Goal: Transaction & Acquisition: Purchase product/service

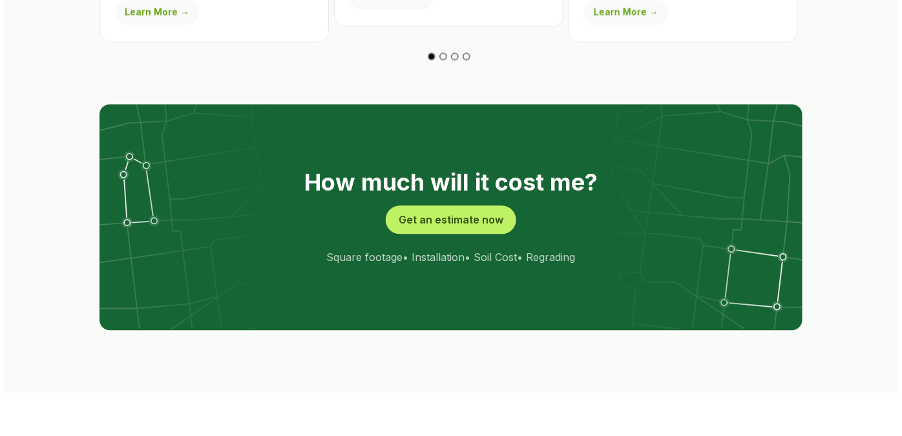
scroll to position [2525, 0]
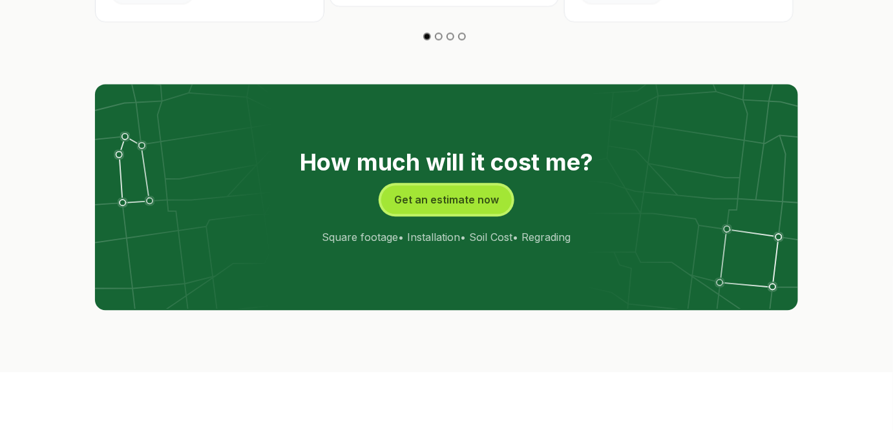
click at [434, 185] on button "Get an estimate now" at bounding box center [446, 199] width 130 height 28
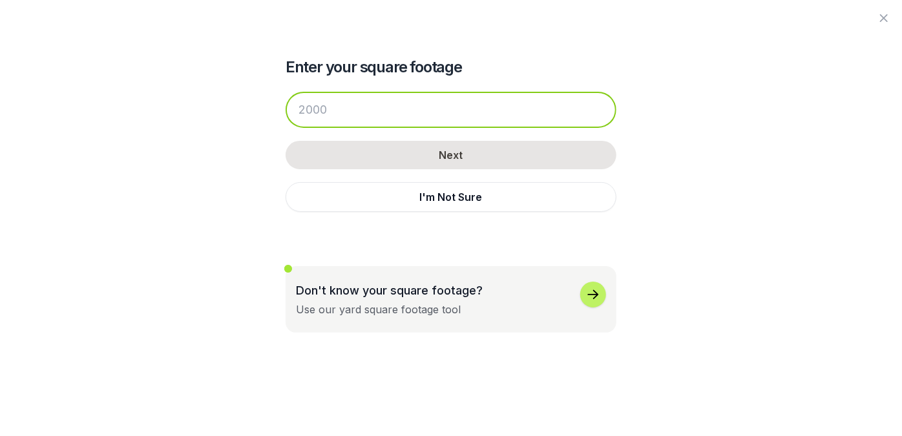
drag, startPoint x: 346, startPoint y: 108, endPoint x: 281, endPoint y: 118, distance: 65.4
click at [282, 118] on div "Enter your square footage Next I'm Not Sure Don't know your square footage? Use…" at bounding box center [450, 166] width 703 height 333
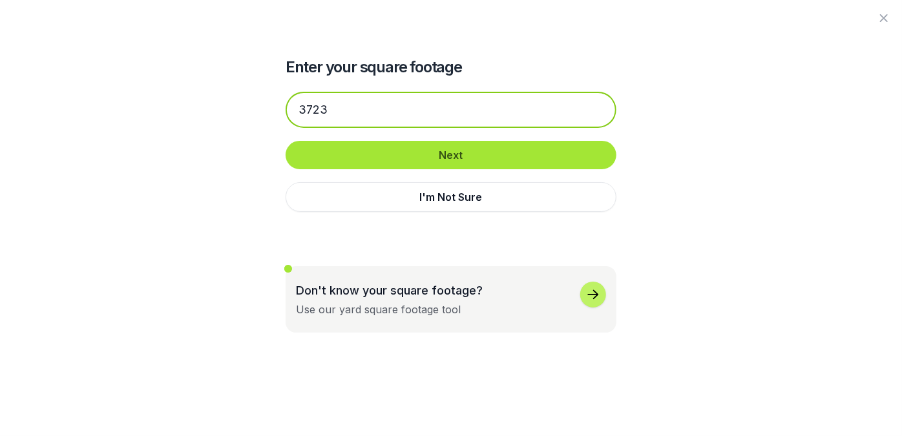
type input "3723"
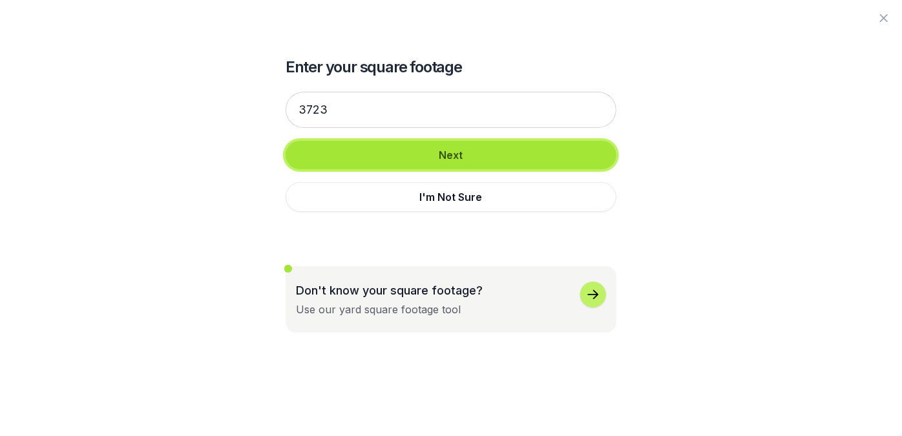
click at [461, 147] on button "Next" at bounding box center [450, 155] width 331 height 28
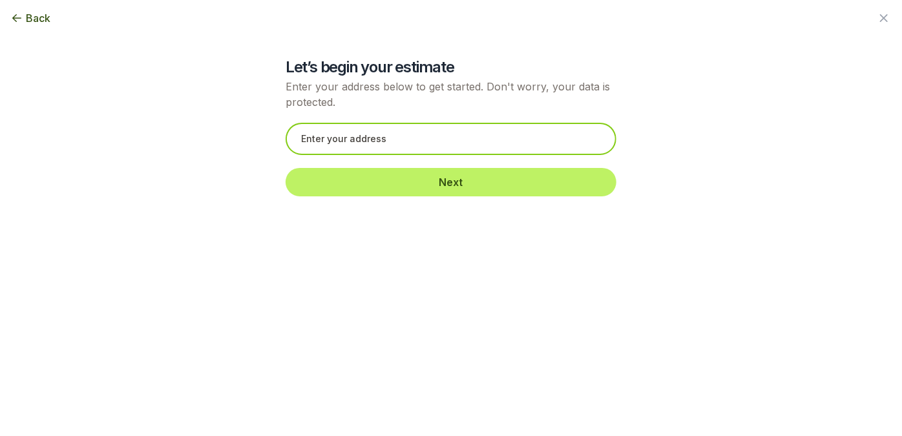
click at [366, 142] on input "text" at bounding box center [450, 139] width 331 height 32
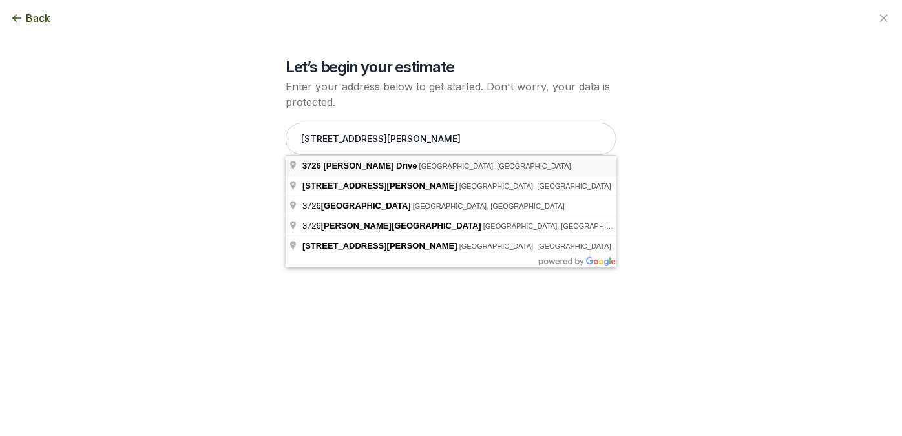
type input "[STREET_ADDRESS][PERSON_NAME]"
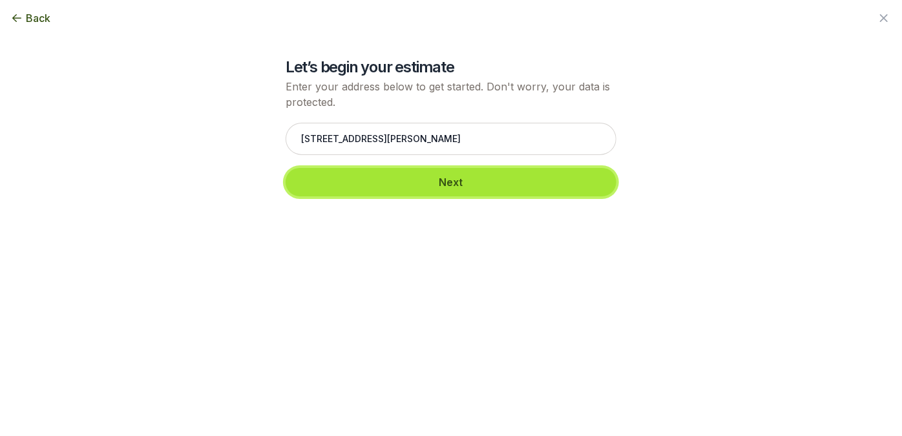
click at [469, 183] on button "Next" at bounding box center [450, 182] width 331 height 28
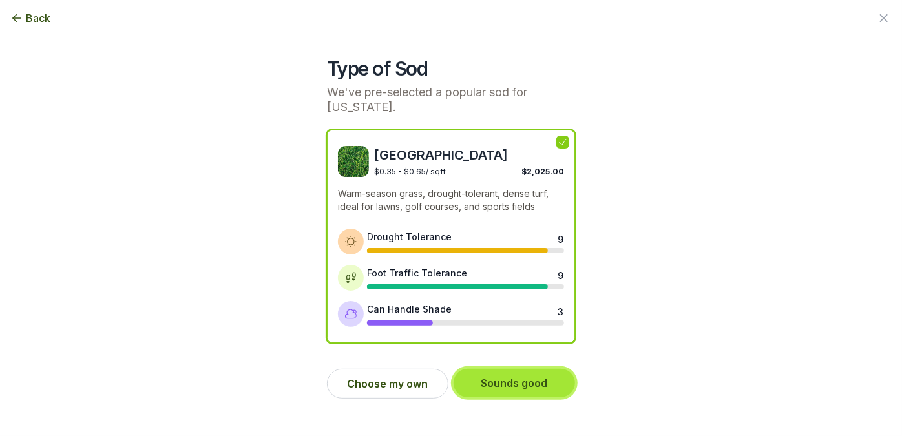
click at [537, 369] on button "Sounds good" at bounding box center [513, 383] width 121 height 28
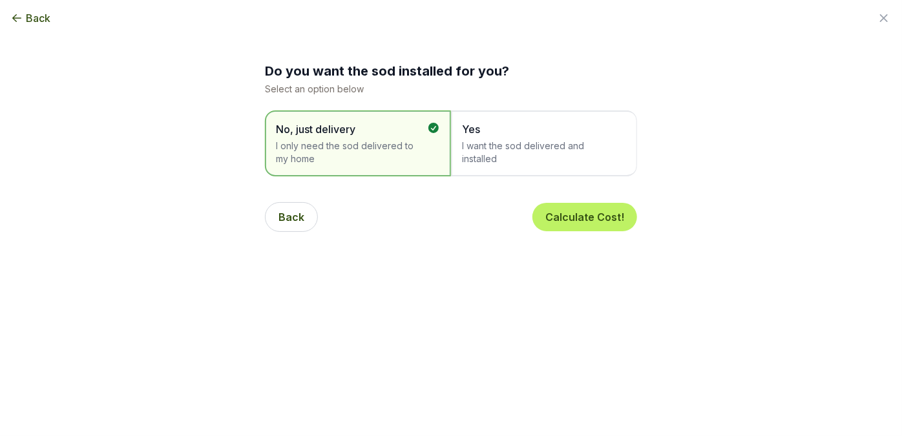
click at [528, 149] on span "I want the sod delivered and installed" at bounding box center [537, 153] width 151 height 26
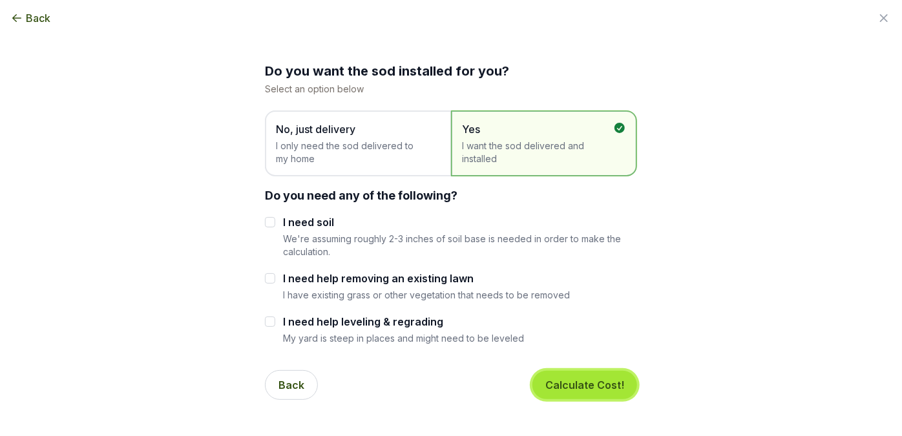
click at [595, 384] on button "Calculate Cost!" at bounding box center [584, 385] width 105 height 28
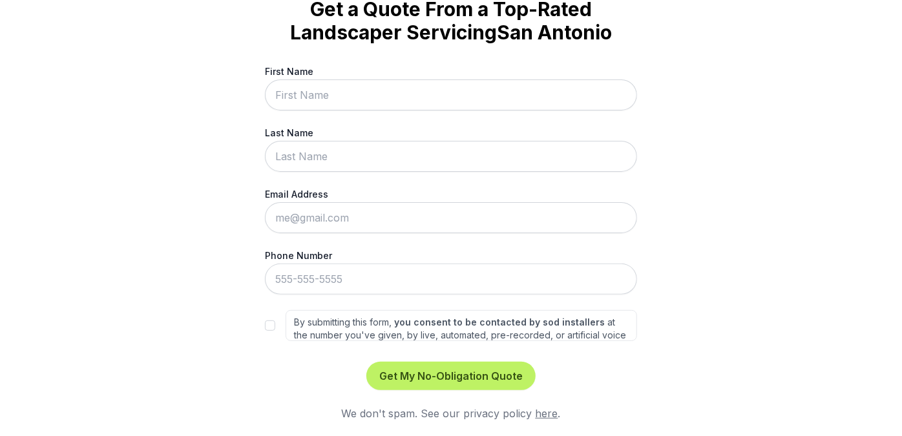
scroll to position [70, 0]
click at [343, 99] on input "First Name" at bounding box center [451, 94] width 372 height 31
type input "[PERSON_NAME]"
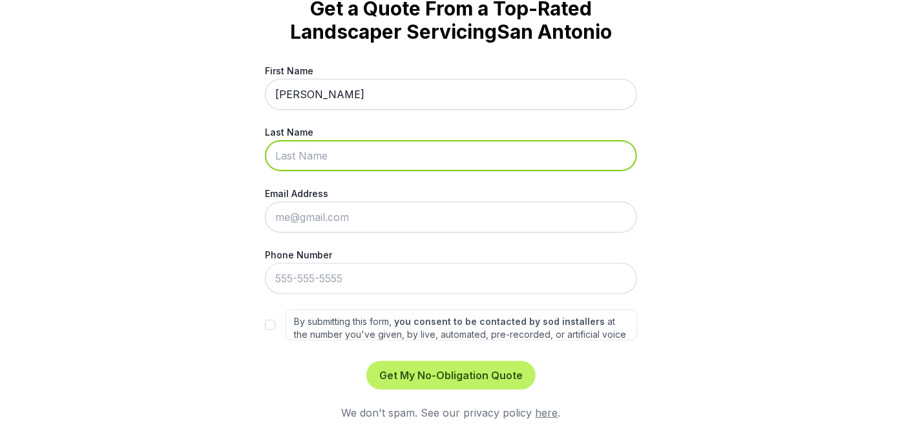
type input "[PERSON_NAME]"
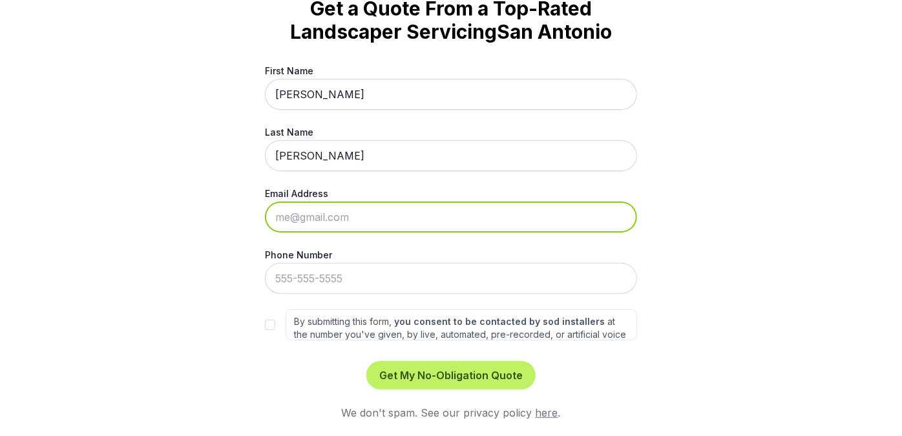
type input "[EMAIL_ADDRESS][DOMAIN_NAME]"
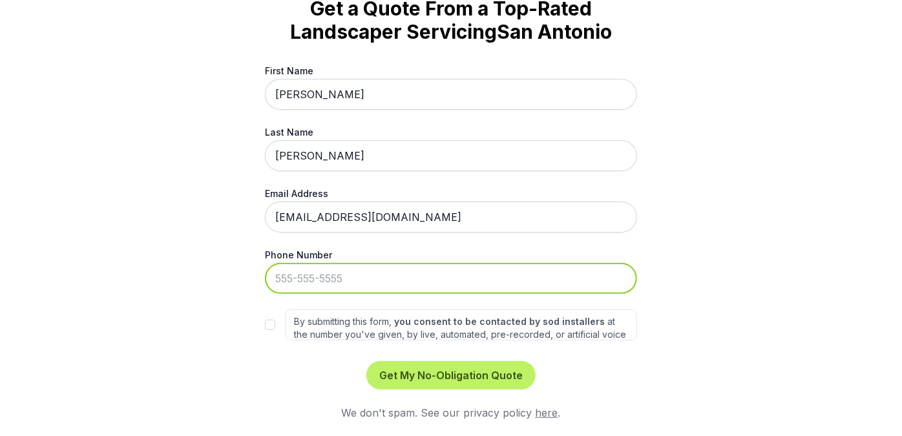
type input "[PHONE_NUMBER]"
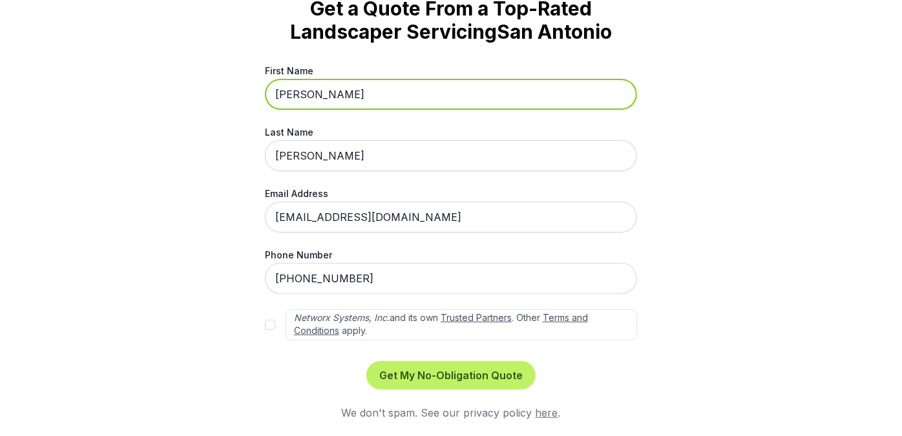
scroll to position [57, 0]
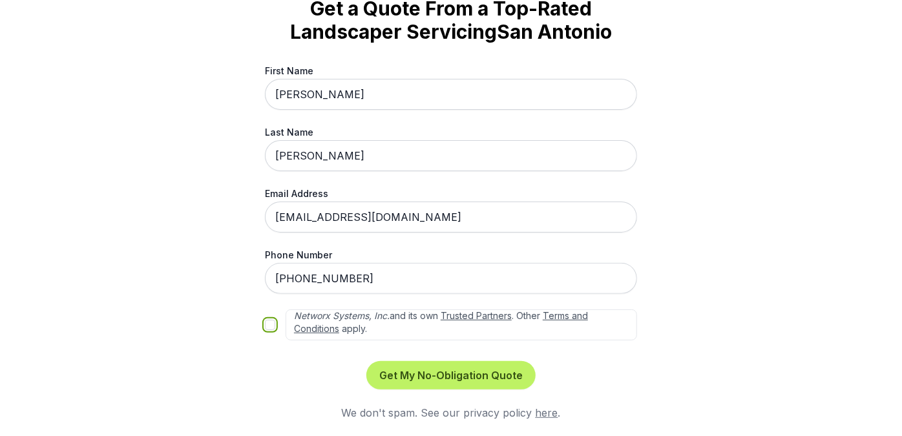
click at [265, 324] on input "By submitting this form, you consent to be contacted by sod installers at the n…" at bounding box center [270, 325] width 10 height 10
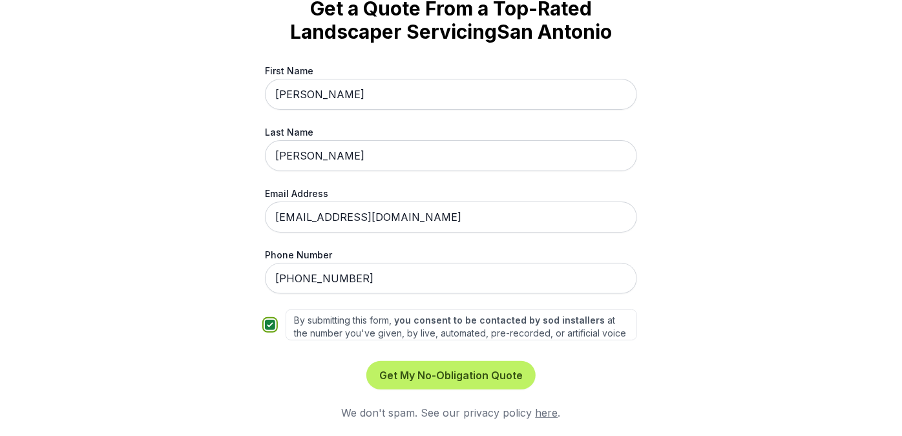
scroll to position [0, 0]
drag, startPoint x: 265, startPoint y: 323, endPoint x: 259, endPoint y: 377, distance: 53.9
click at [265, 323] on input "By submitting this form, you consent to be contacted by sod installers at the n…" at bounding box center [270, 325] width 10 height 10
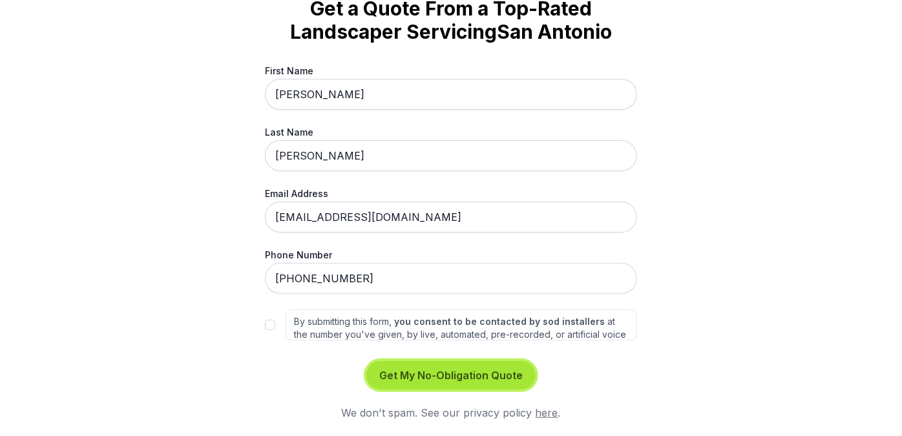
click at [464, 375] on button "Get My No-Obligation Quote" at bounding box center [450, 375] width 169 height 28
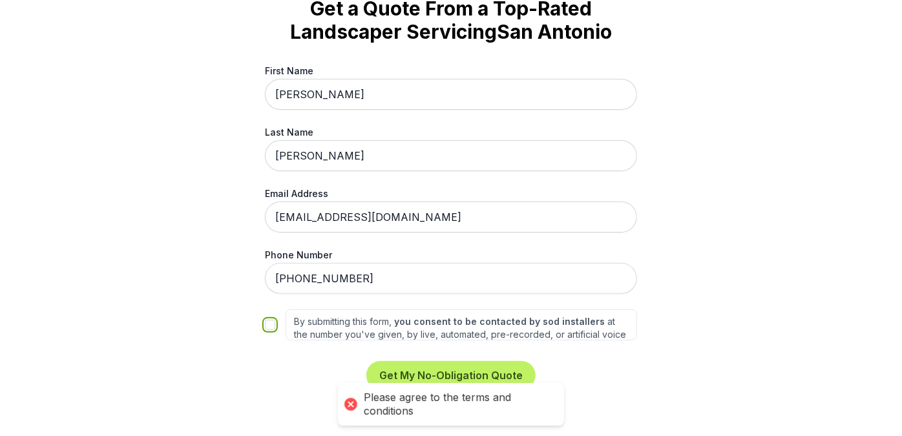
click at [265, 327] on input "By submitting this form, you consent to be contacted by sod installers at the n…" at bounding box center [270, 325] width 10 height 10
checkbox input "true"
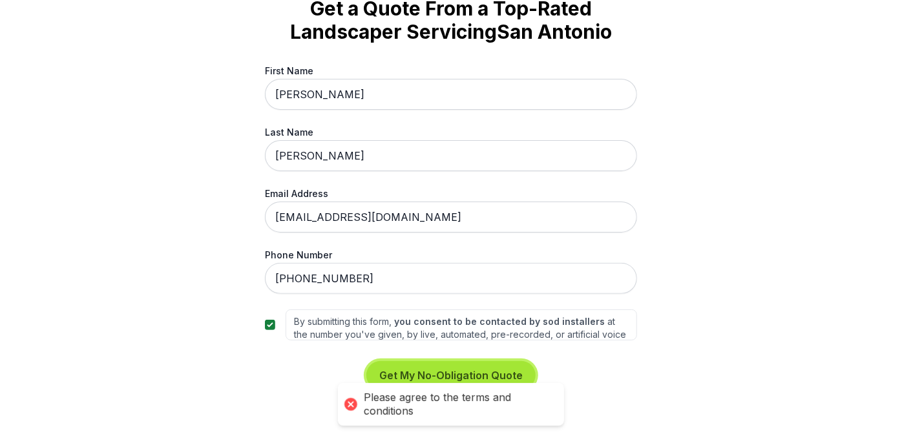
click at [475, 373] on button "Get My No-Obligation Quote" at bounding box center [450, 375] width 169 height 28
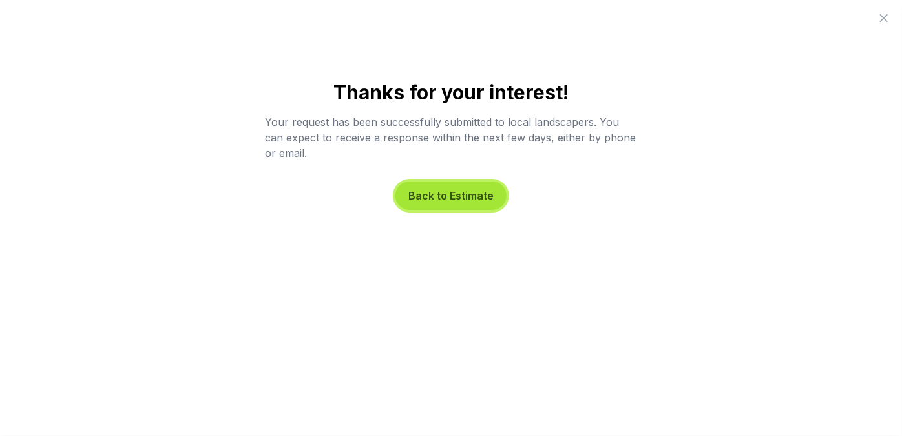
click at [467, 198] on button "Back to Estimate" at bounding box center [450, 195] width 111 height 28
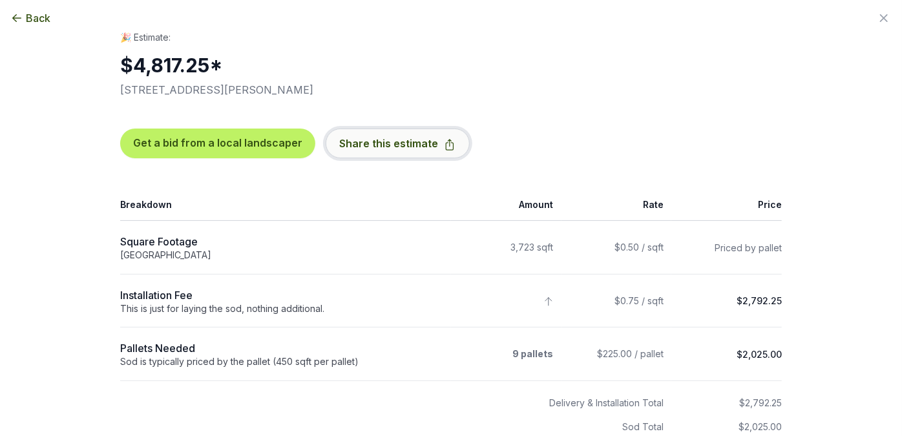
click at [410, 141] on button "Share this estimate" at bounding box center [398, 144] width 144 height 30
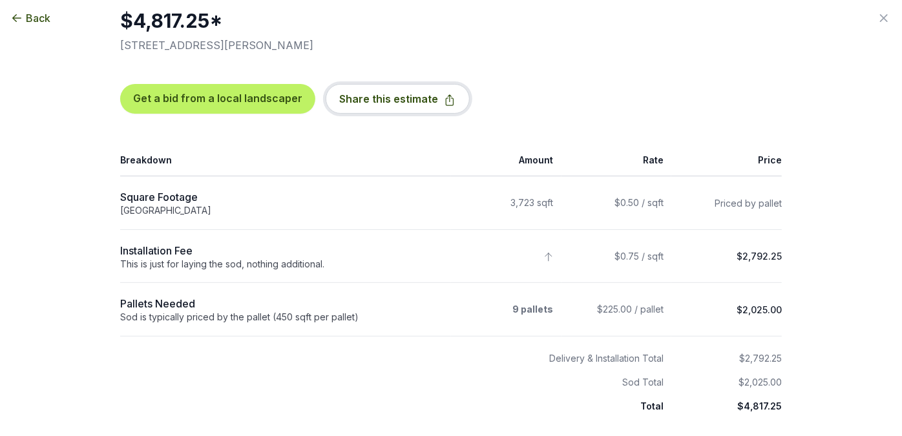
scroll to position [45, 0]
